Goal: Check status: Check status

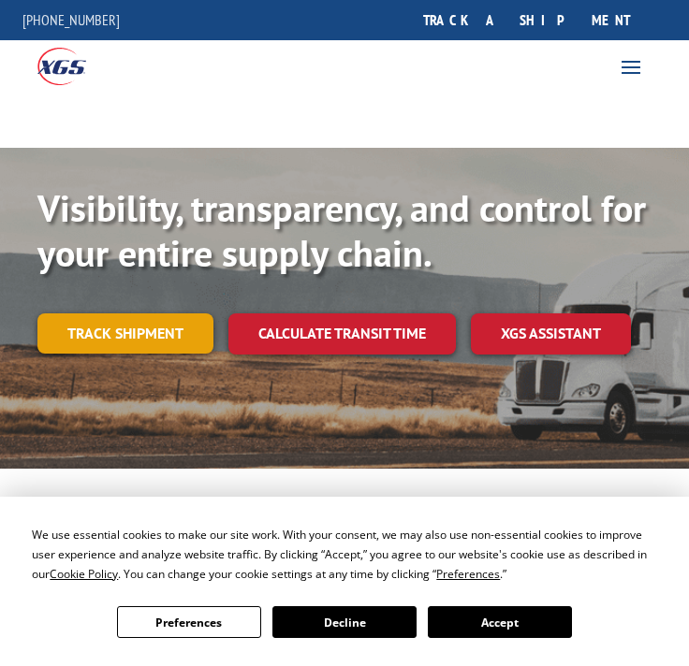
click at [136, 323] on link "Track shipment" at bounding box center [125, 332] width 176 height 39
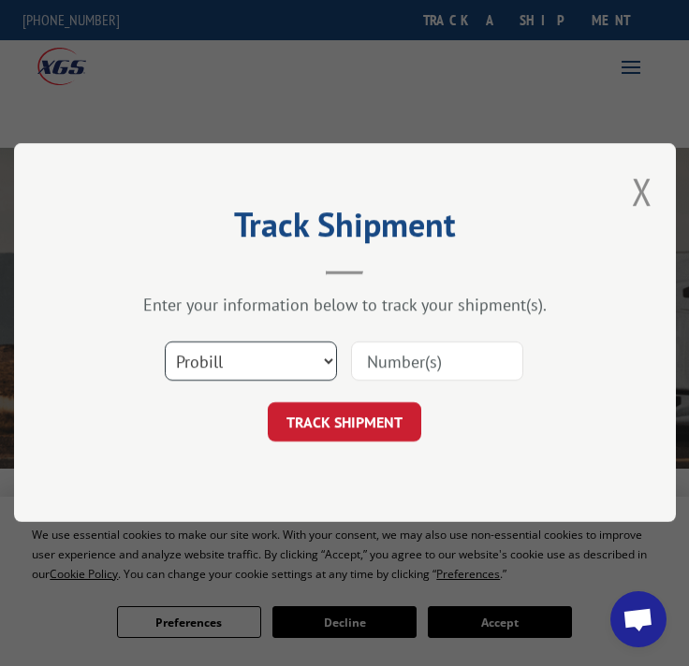
click at [268, 365] on select "Select category... Probill BOL PO" at bounding box center [251, 361] width 172 height 39
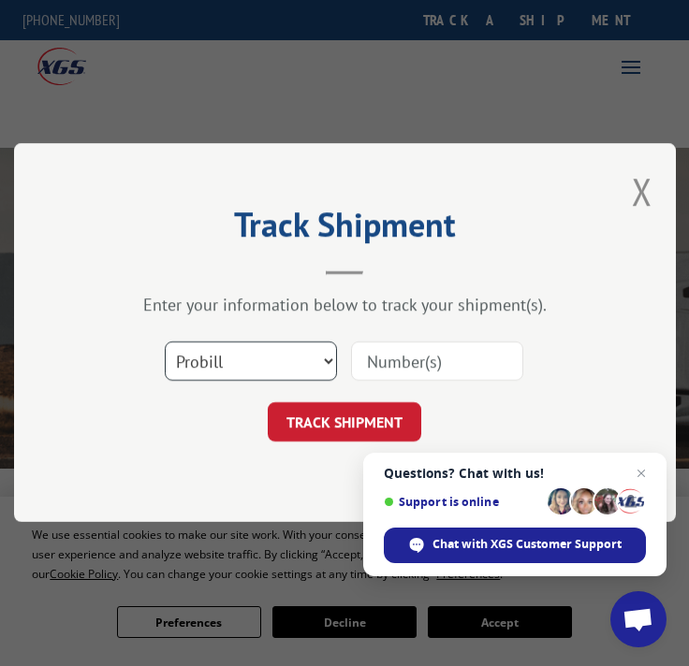
select select "bol"
click at [165, 342] on select "Select category... Probill BOL PO" at bounding box center [251, 361] width 172 height 39
drag, startPoint x: 396, startPoint y: 358, endPoint x: 384, endPoint y: 356, distance: 12.5
click at [396, 358] on input at bounding box center [437, 361] width 172 height 39
type input "2844666"
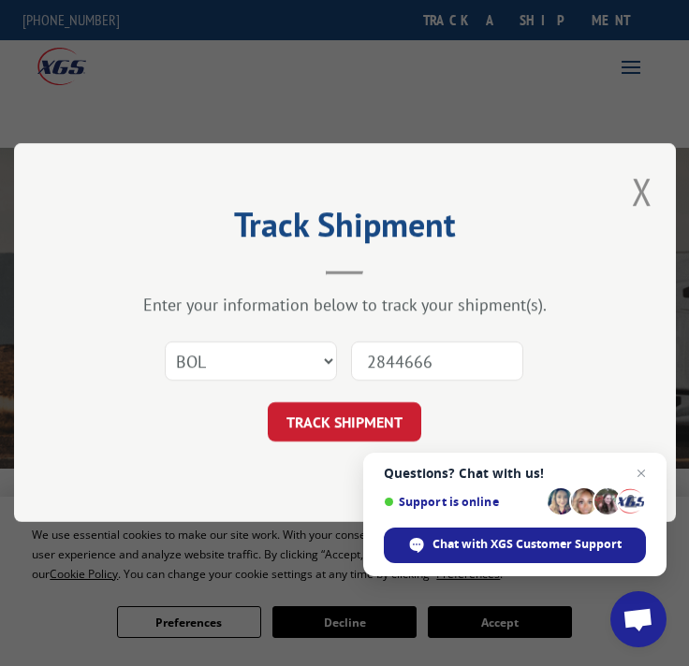
click button "TRACK SHIPMENT" at bounding box center [344, 422] width 153 height 39
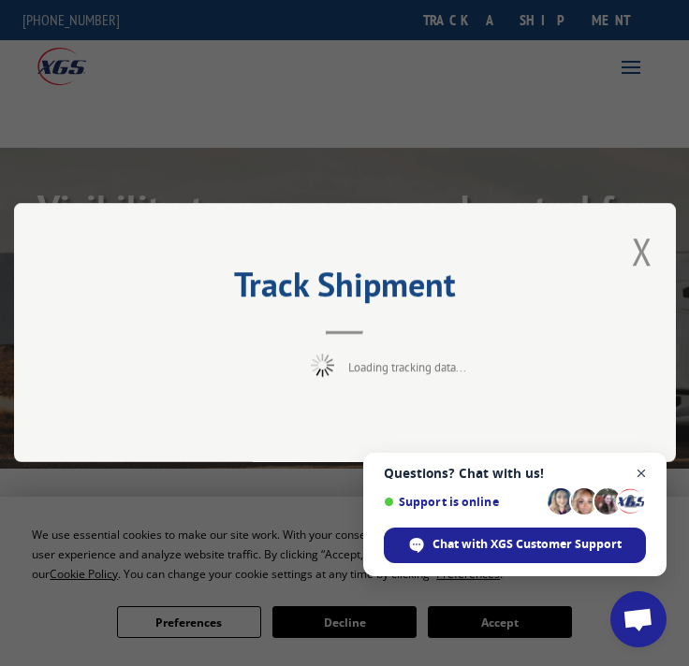
click at [640, 472] on span "Open chat" at bounding box center [641, 473] width 23 height 23
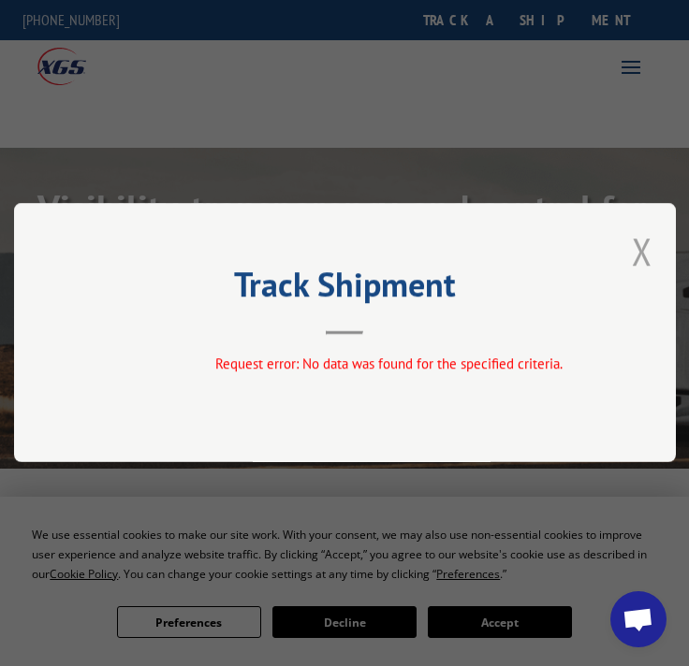
click at [645, 247] on button "Close modal" at bounding box center [641, 251] width 21 height 50
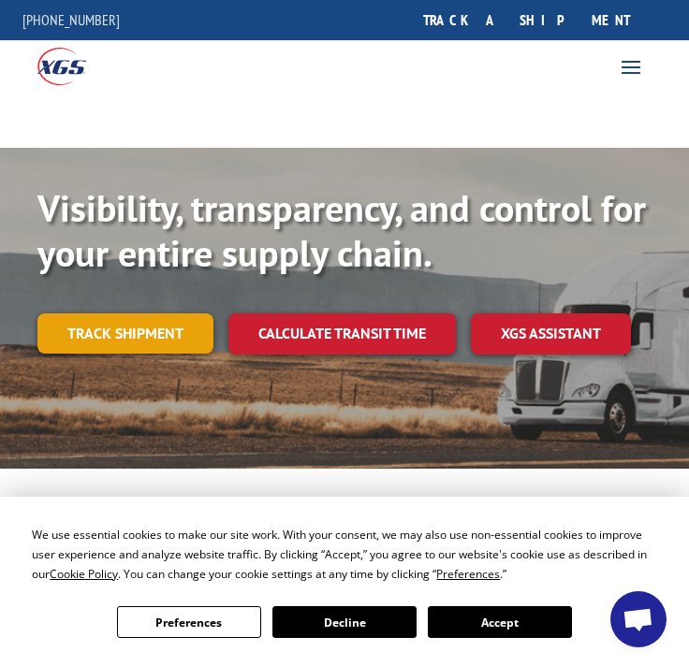
click at [167, 338] on link "Track shipment" at bounding box center [125, 332] width 176 height 39
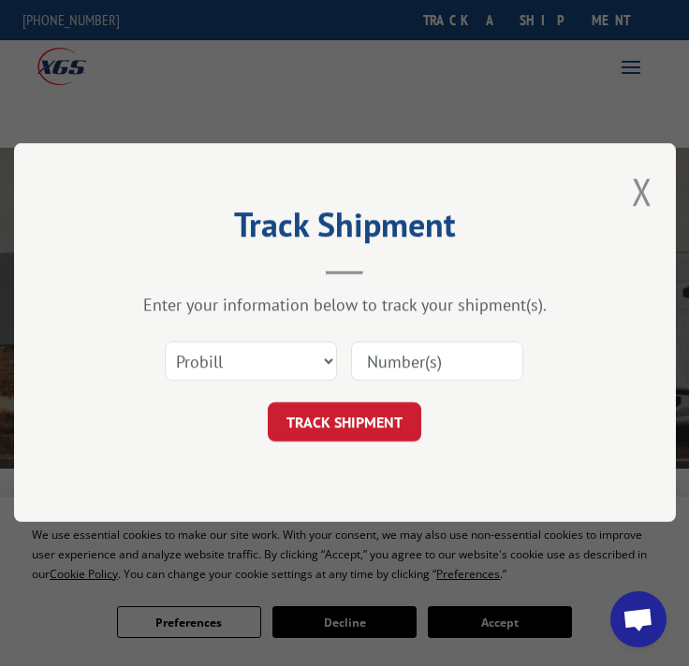
click at [389, 375] on input at bounding box center [437, 361] width 172 height 39
type input "2844666"
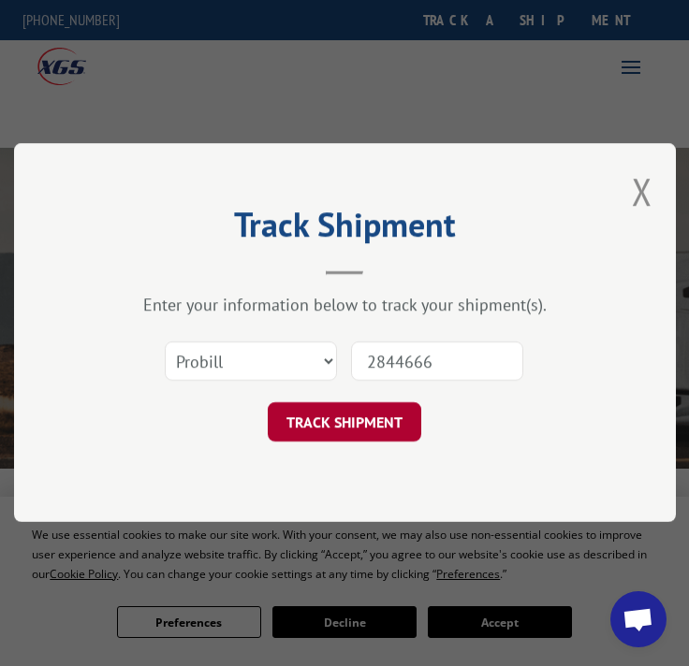
click at [339, 428] on button "TRACK SHIPMENT" at bounding box center [344, 422] width 153 height 39
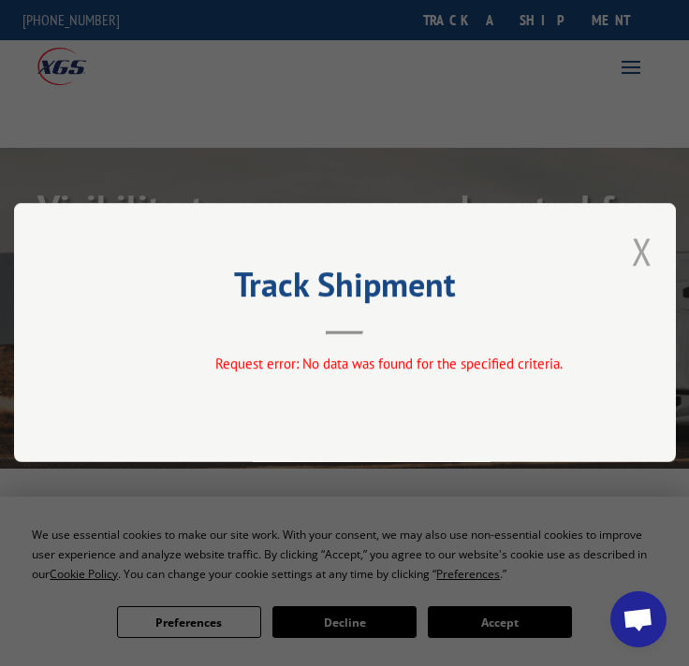
click at [644, 250] on button "Close modal" at bounding box center [641, 251] width 21 height 50
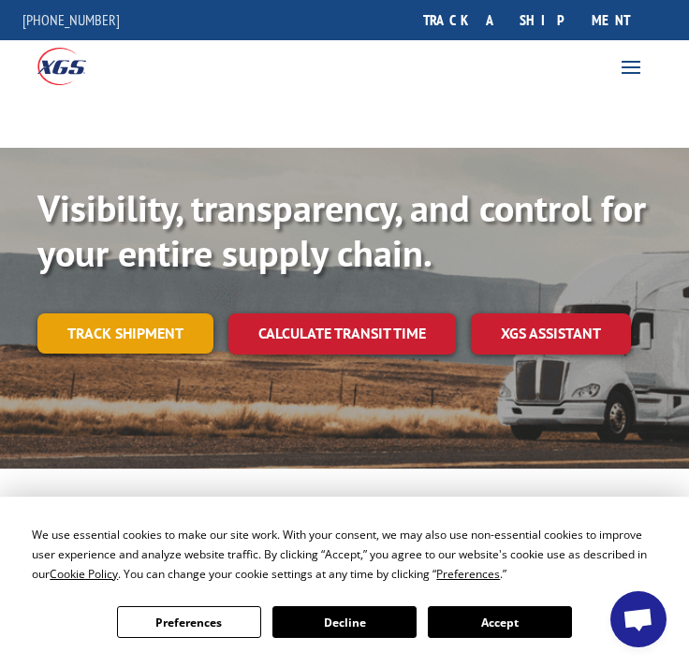
click at [189, 340] on link "Track shipment" at bounding box center [125, 332] width 176 height 39
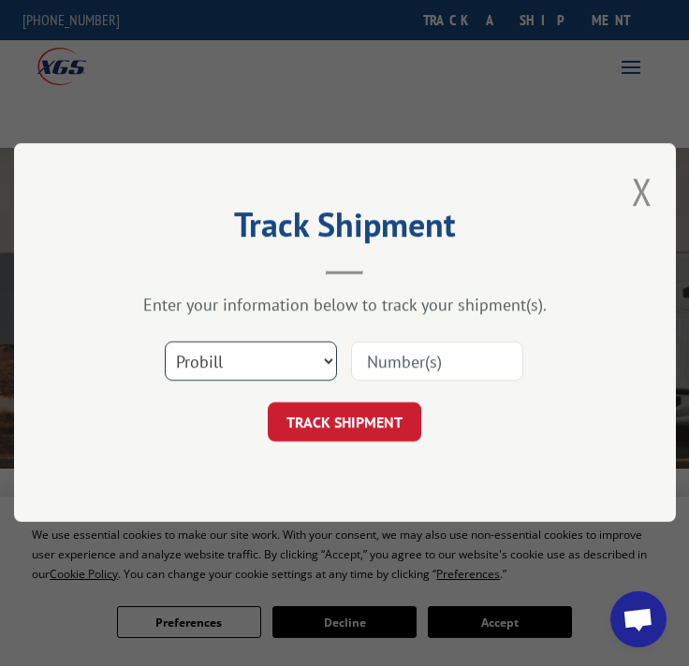
click at [328, 361] on select "Select category... Probill BOL PO" at bounding box center [251, 361] width 172 height 39
select select "bol"
click at [165, 342] on select "Select category... Probill BOL PO" at bounding box center [251, 361] width 172 height 39
click at [412, 362] on input at bounding box center [437, 361] width 172 height 39
type input "2844666"
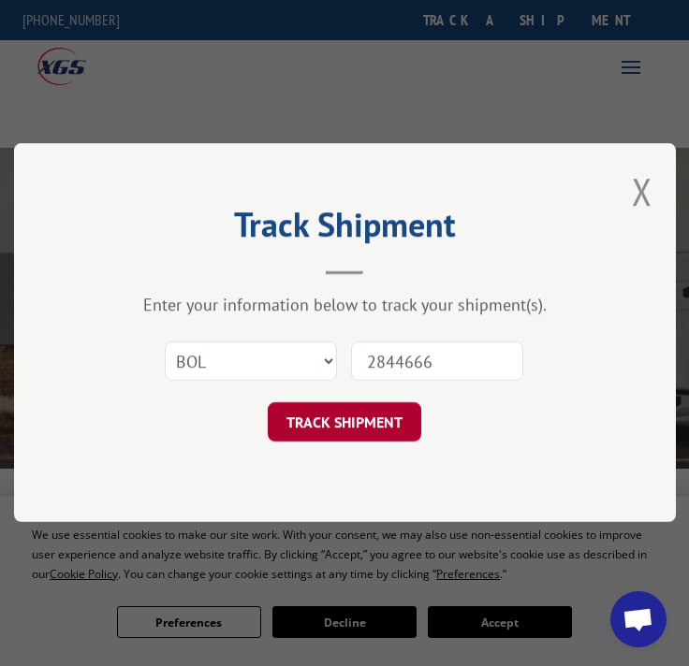
click at [407, 420] on button "TRACK SHIPMENT" at bounding box center [344, 422] width 153 height 39
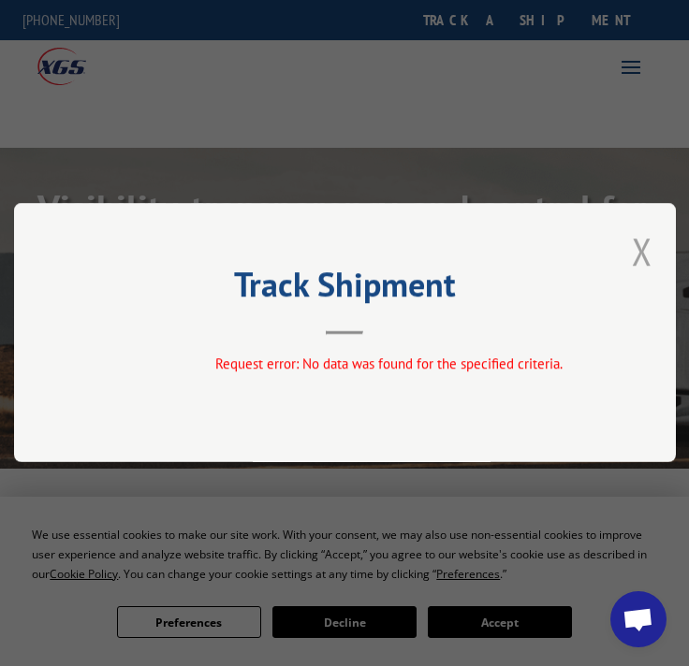
click at [640, 240] on button "Close modal" at bounding box center [641, 251] width 21 height 50
